Goal: Task Accomplishment & Management: Complete application form

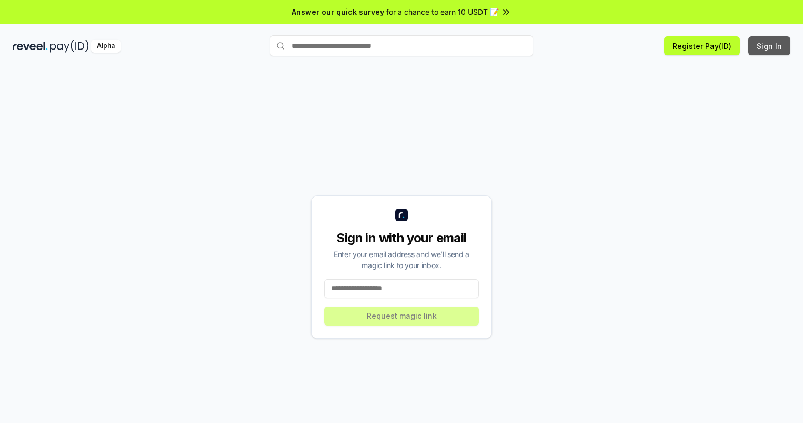
click at [770, 46] on button "Sign In" at bounding box center [770, 45] width 42 height 19
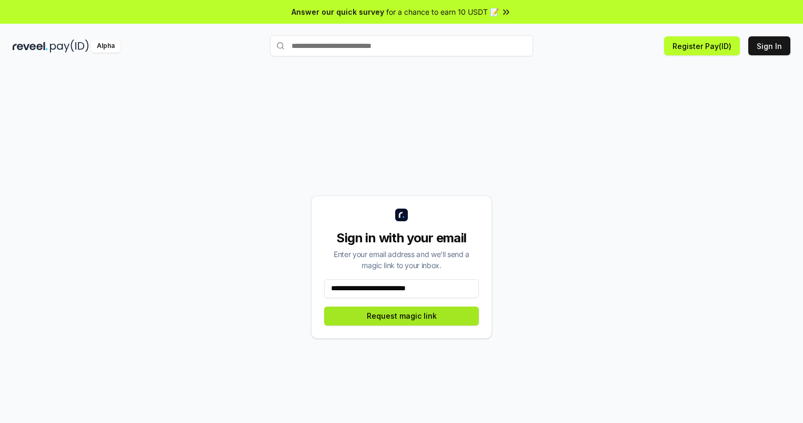
type input "**********"
click at [402, 315] on button "Request magic link" at bounding box center [401, 315] width 155 height 19
